Goal: Information Seeking & Learning: Find specific fact

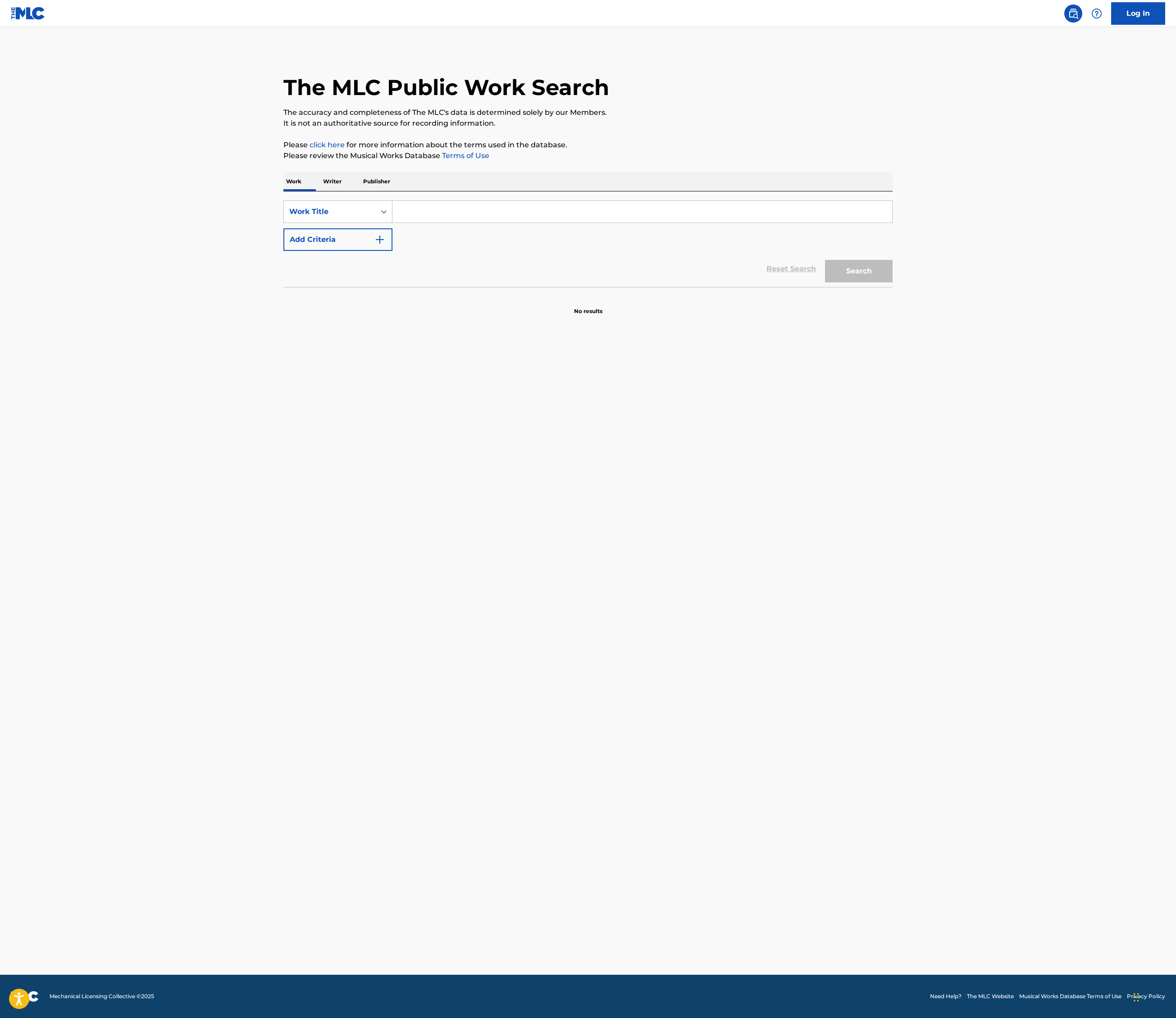
click at [392, 223] on input "Search Form" at bounding box center [642, 212] width 499 height 22
type input "uptown funk"
click at [374, 245] on img "Search Form" at bounding box center [379, 239] width 11 height 11
click at [392, 251] on input "Search Form" at bounding box center [634, 240] width 483 height 22
type input "[PERSON_NAME]"
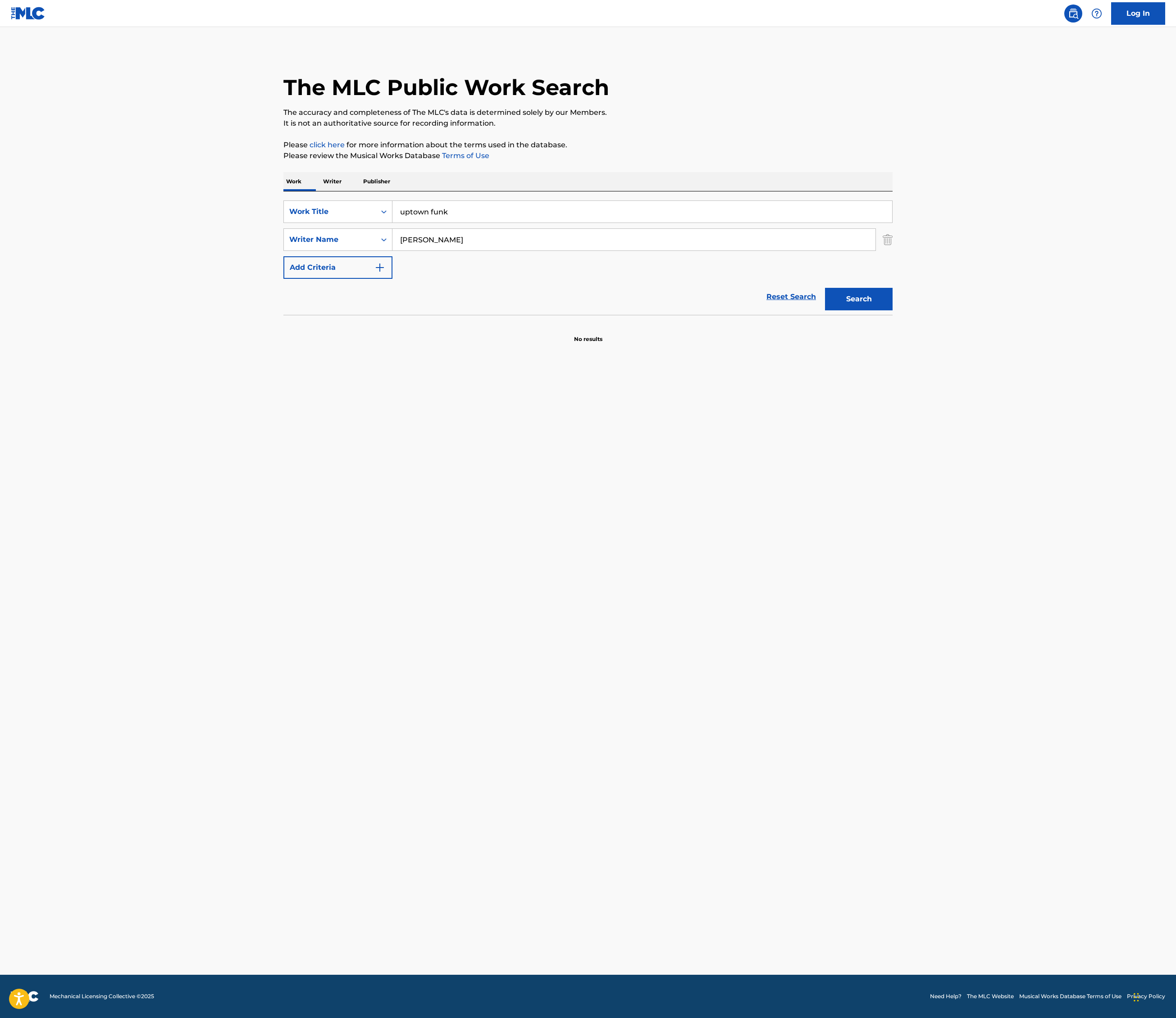
click at [892, 310] on button "Search" at bounding box center [858, 299] width 68 height 22
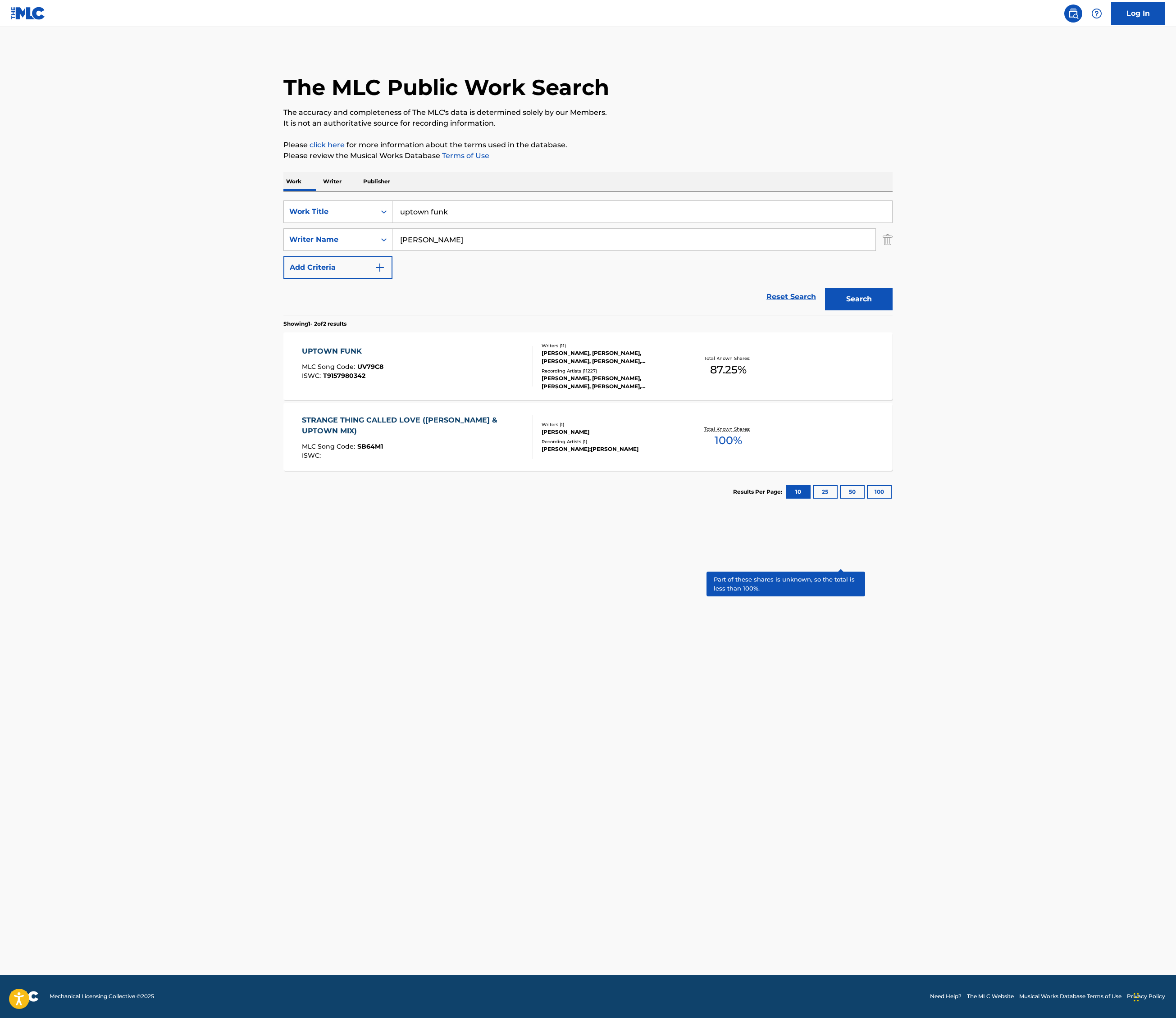
click at [752, 362] on p "Total Known Shares:" at bounding box center [728, 358] width 48 height 6
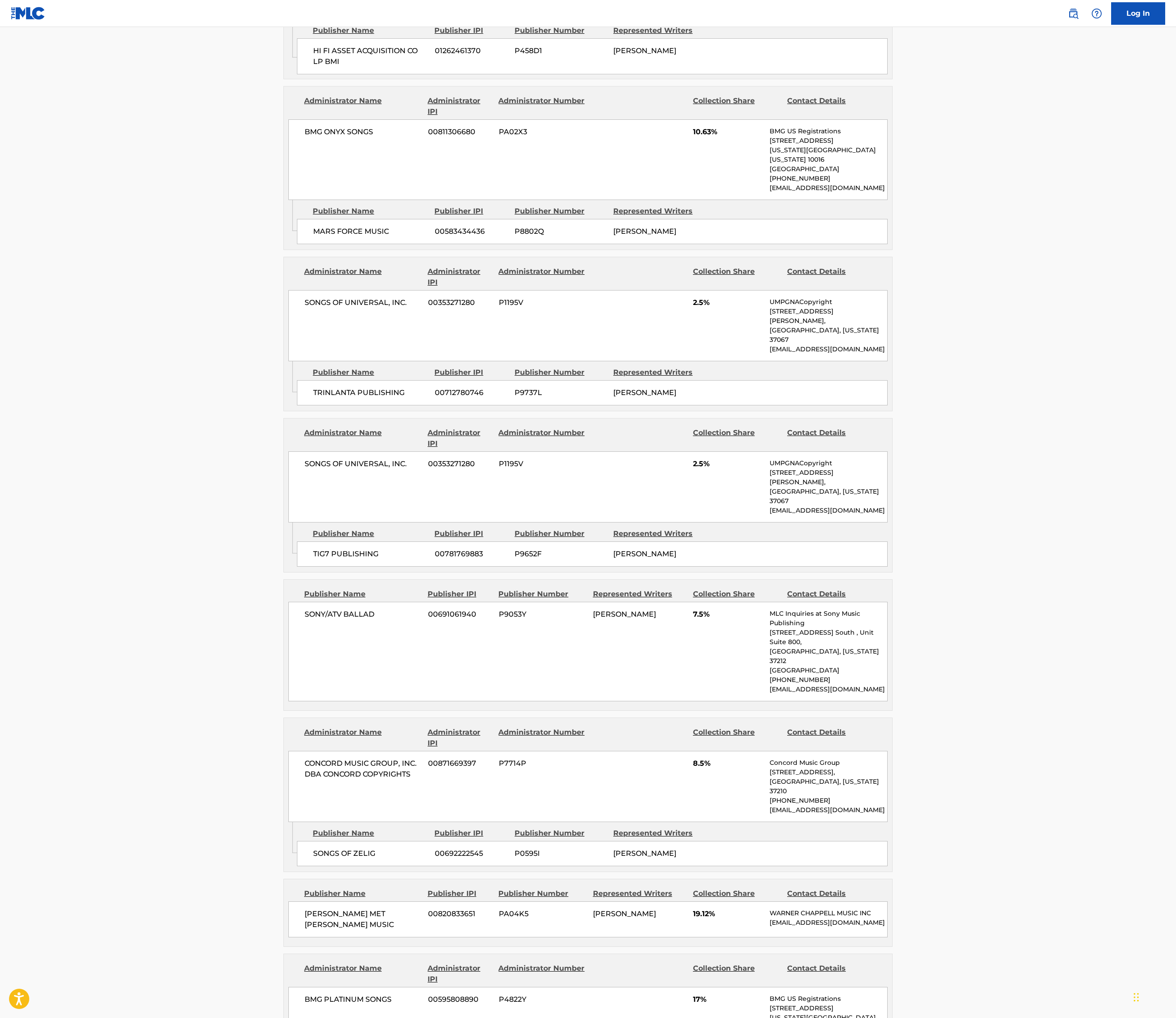
scroll to position [1142, 0]
